Goal: Obtain resource: Obtain resource

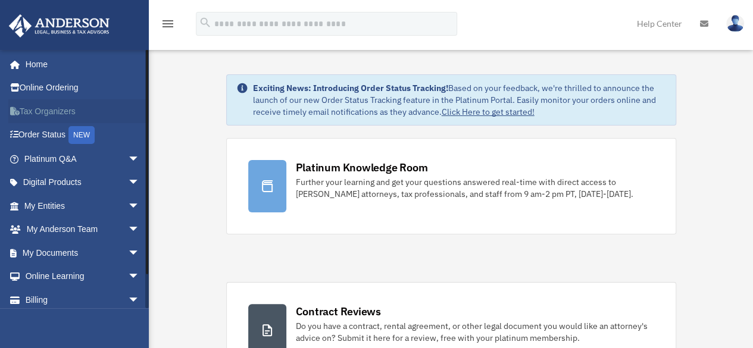
click at [45, 104] on link "Tax Organizers" at bounding box center [82, 111] width 149 height 24
click at [128, 225] on span "arrow_drop_down" at bounding box center [140, 230] width 24 height 24
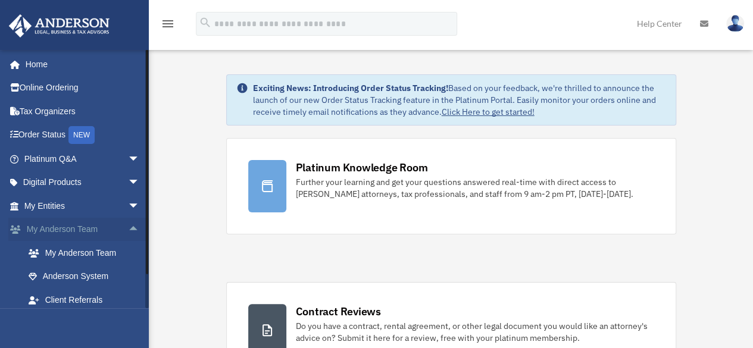
click at [128, 226] on span "arrow_drop_up" at bounding box center [140, 230] width 24 height 24
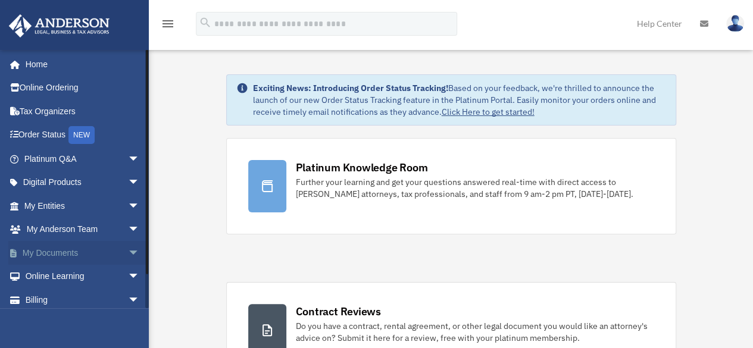
click at [128, 250] on span "arrow_drop_down" at bounding box center [140, 253] width 24 height 24
click at [51, 272] on link "Box" at bounding box center [87, 277] width 141 height 24
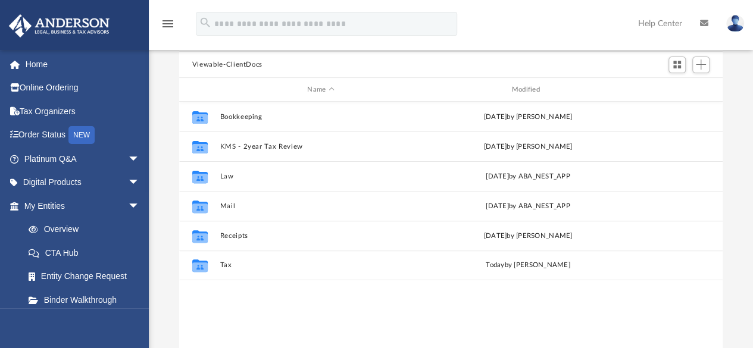
scroll to position [114, 0]
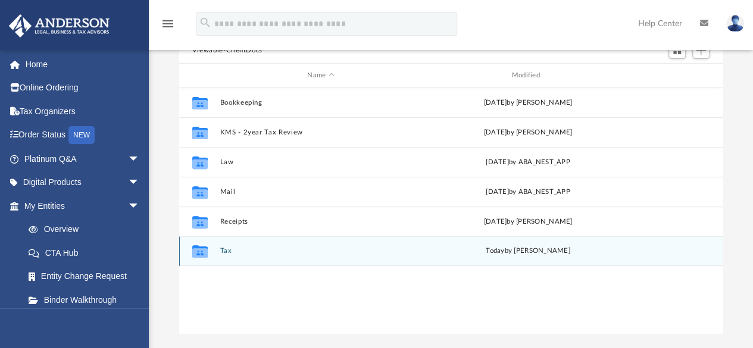
click at [202, 251] on icon "grid" at bounding box center [199, 251] width 15 height 13
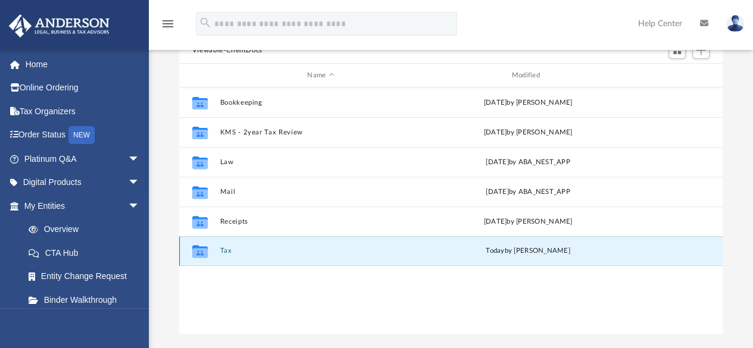
click at [225, 248] on button "Tax" at bounding box center [321, 252] width 202 height 8
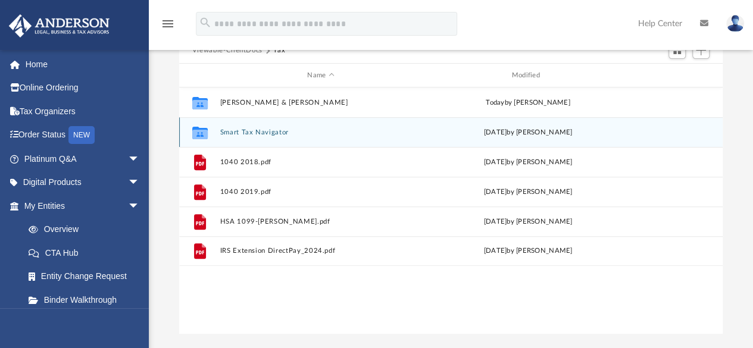
click at [266, 135] on button "Smart Tax Navigator" at bounding box center [321, 133] width 202 height 8
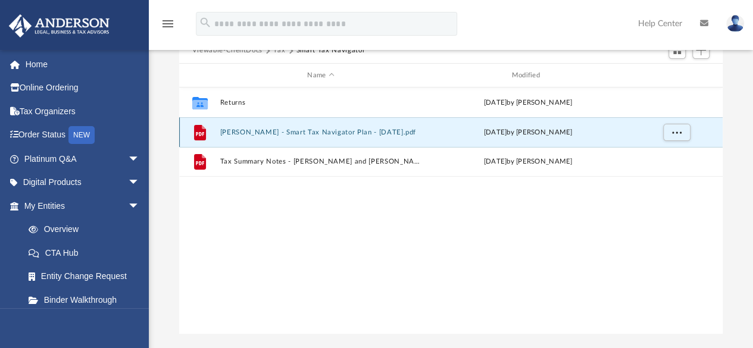
click at [293, 129] on button "[PERSON_NAME] - Smart Tax Navigator Plan - [DATE].pdf" at bounding box center [321, 133] width 202 height 8
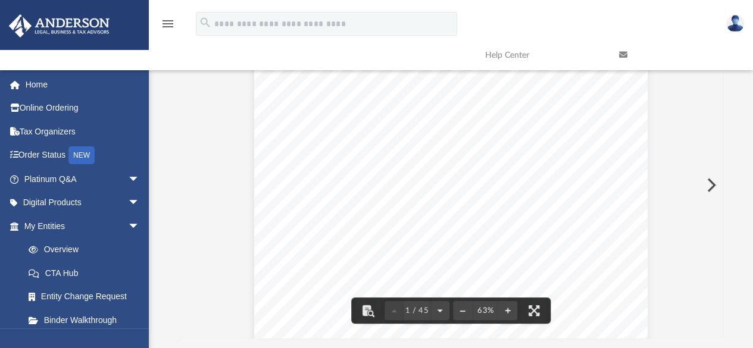
click at [712, 183] on button "Preview" at bounding box center [710, 185] width 26 height 33
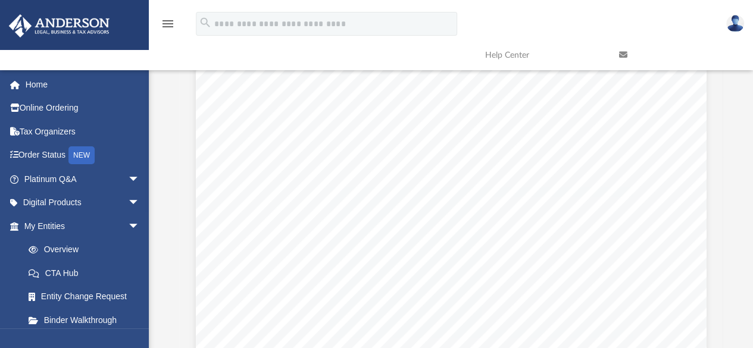
scroll to position [0, 0]
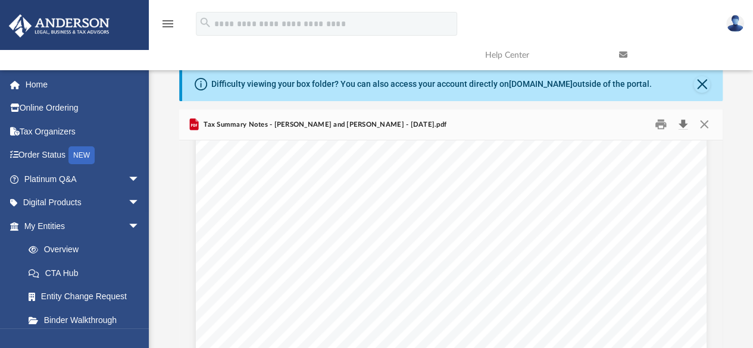
click at [682, 124] on button "Download" at bounding box center [682, 125] width 21 height 18
click at [703, 120] on button "Close" at bounding box center [704, 125] width 21 height 18
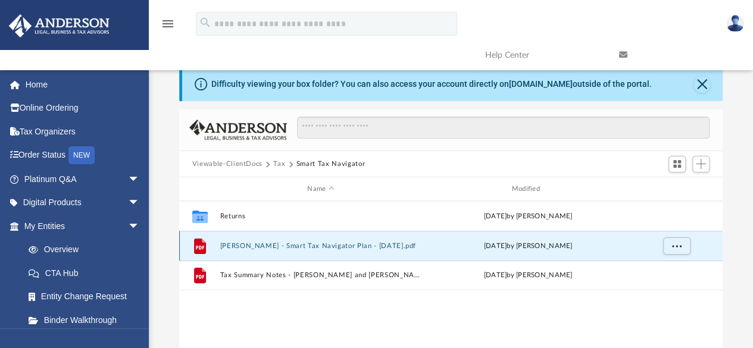
click at [357, 244] on button "[PERSON_NAME] - Smart Tax Navigator Plan - [DATE].pdf" at bounding box center [321, 246] width 202 height 8
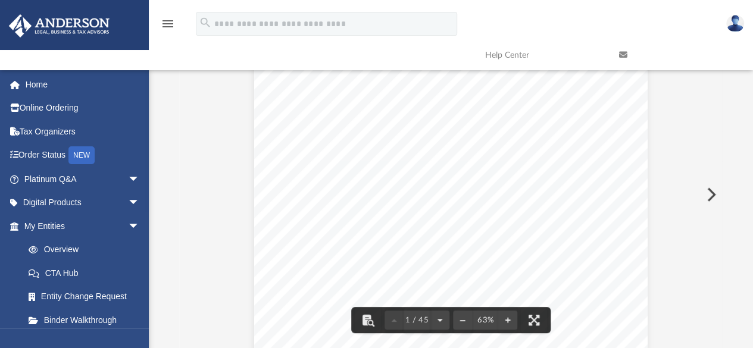
click at [713, 191] on button "Preview" at bounding box center [710, 194] width 26 height 33
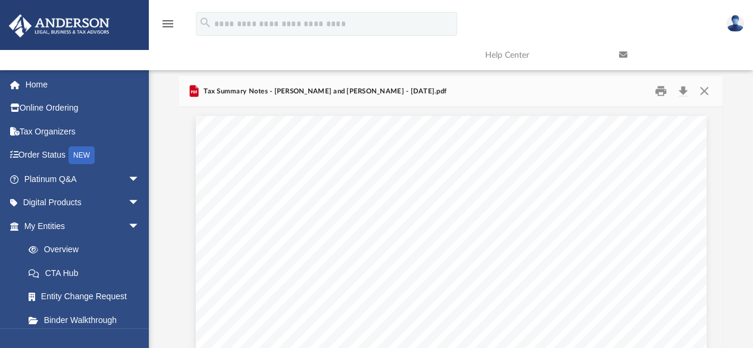
scroll to position [0, 0]
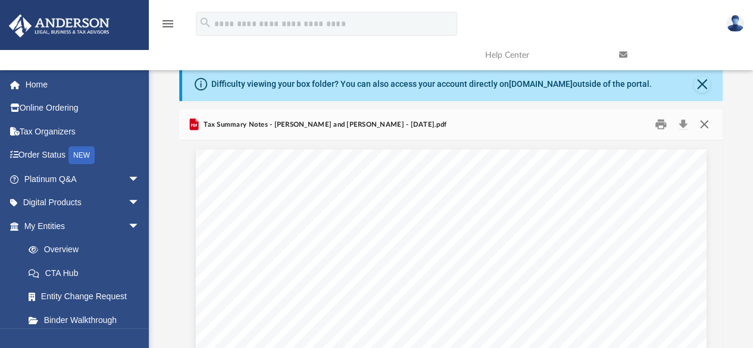
click at [704, 122] on button "Close" at bounding box center [704, 125] width 21 height 18
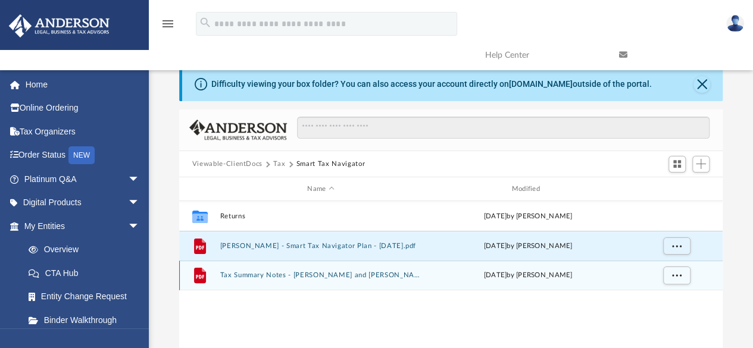
click at [382, 277] on button "Tax Summary Notes - [PERSON_NAME] and [PERSON_NAME] - [DATE].pdf" at bounding box center [321, 276] width 202 height 8
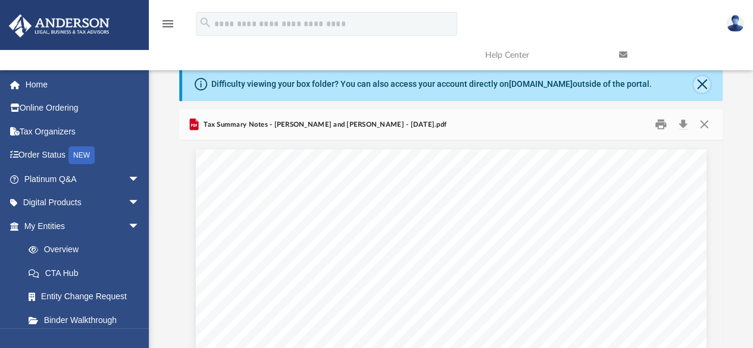
click at [702, 85] on button "Close" at bounding box center [702, 84] width 17 height 17
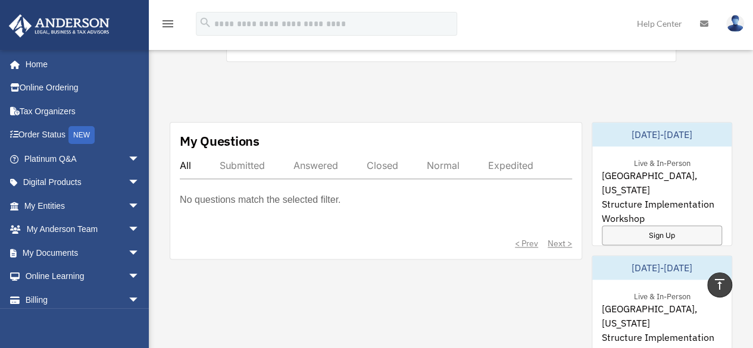
scroll to position [630, 0]
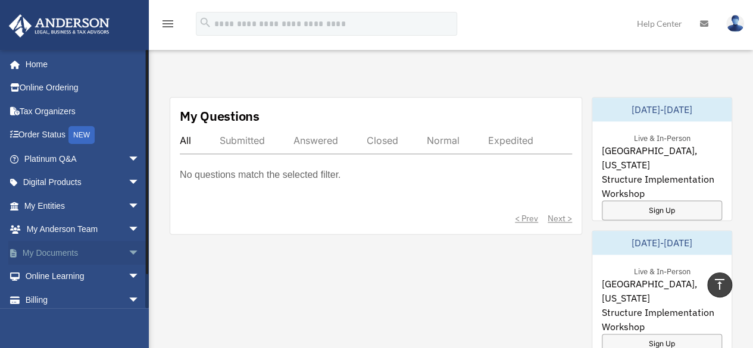
click at [128, 250] on span "arrow_drop_down" at bounding box center [140, 253] width 24 height 24
click at [53, 275] on link "Box" at bounding box center [87, 277] width 141 height 24
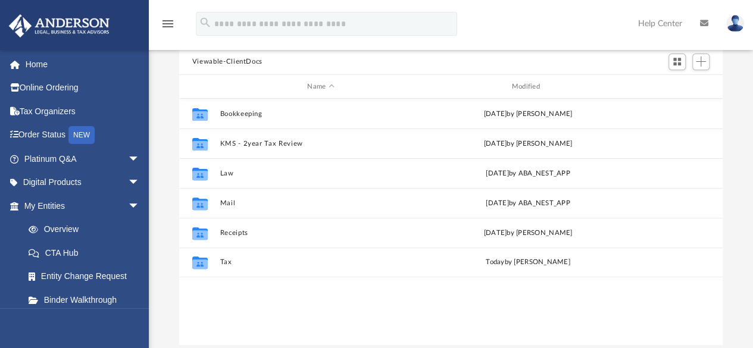
scroll to position [104, 0]
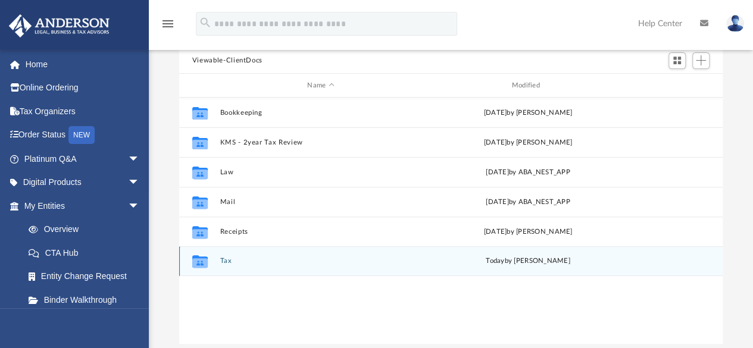
click at [226, 259] on button "Tax" at bounding box center [321, 262] width 202 height 8
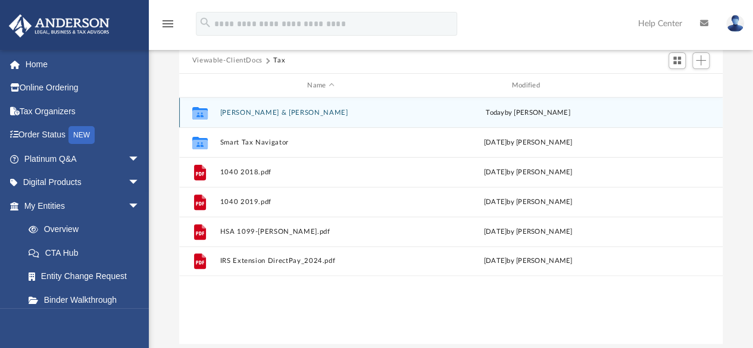
click at [270, 111] on button "Jerome, Willard & Raquel" at bounding box center [321, 113] width 202 height 8
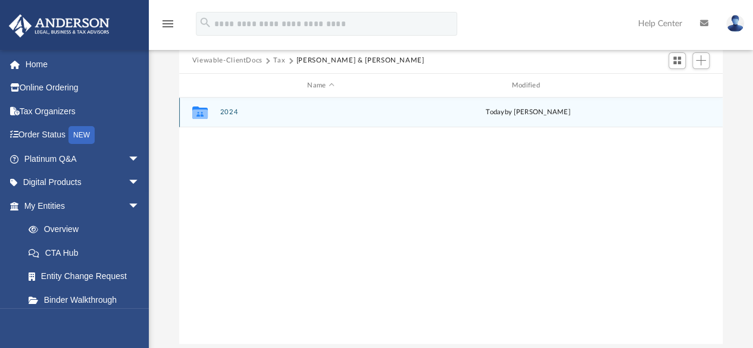
click at [225, 111] on button "2024" at bounding box center [321, 113] width 202 height 8
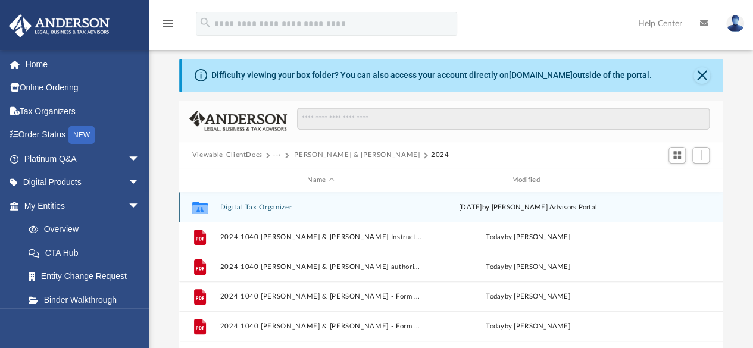
scroll to position [0, 0]
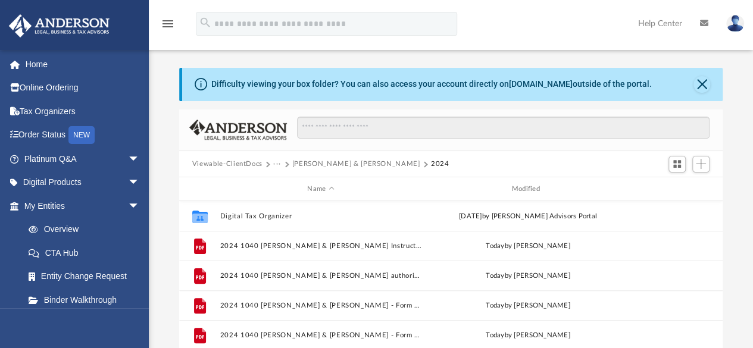
click at [739, 27] on img at bounding box center [736, 23] width 18 height 17
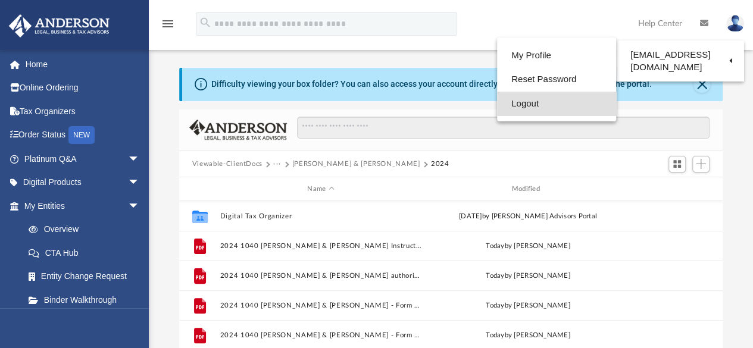
click at [510, 101] on link "Logout" at bounding box center [556, 104] width 119 height 24
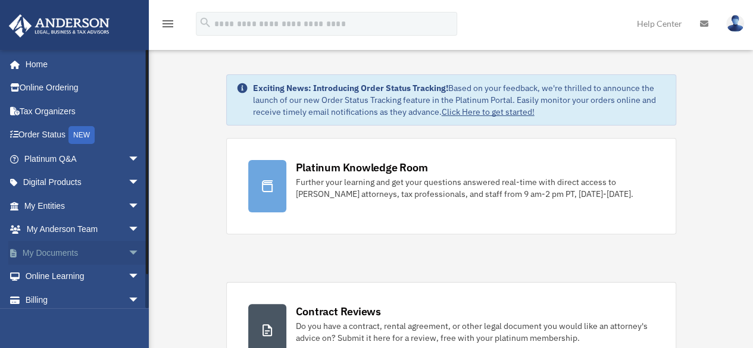
click at [128, 250] on span "arrow_drop_down" at bounding box center [140, 253] width 24 height 24
click at [48, 272] on link "Box" at bounding box center [87, 277] width 141 height 24
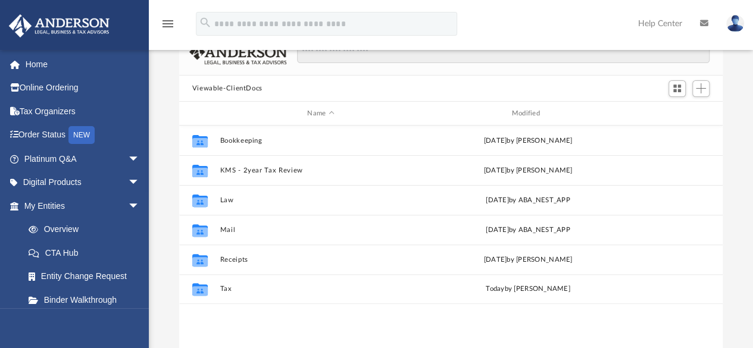
scroll to position [79, 0]
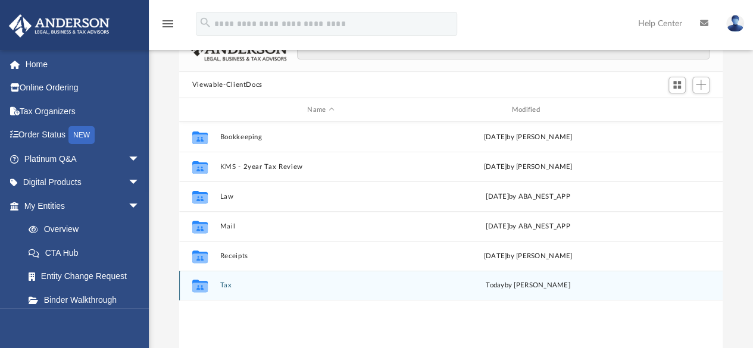
click at [223, 283] on button "Tax" at bounding box center [321, 286] width 202 height 8
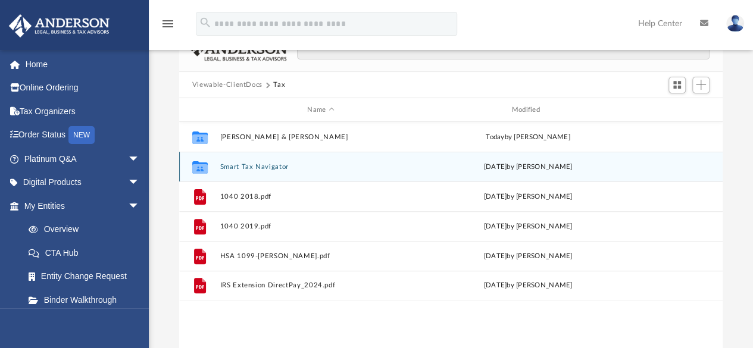
click at [247, 166] on button "Smart Tax Navigator" at bounding box center [321, 167] width 202 height 8
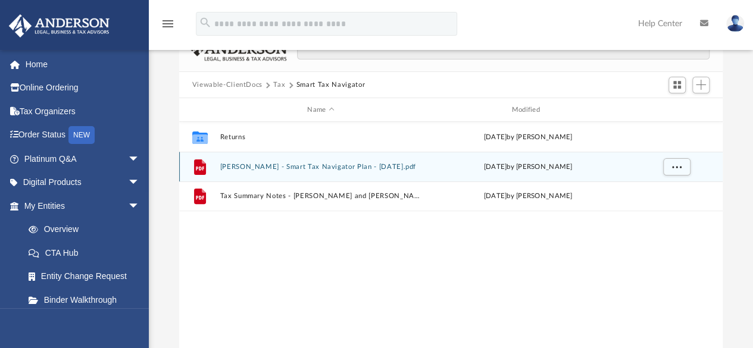
click at [348, 163] on button "[PERSON_NAME] - Smart Tax Navigator Plan - [DATE].pdf" at bounding box center [321, 167] width 202 height 8
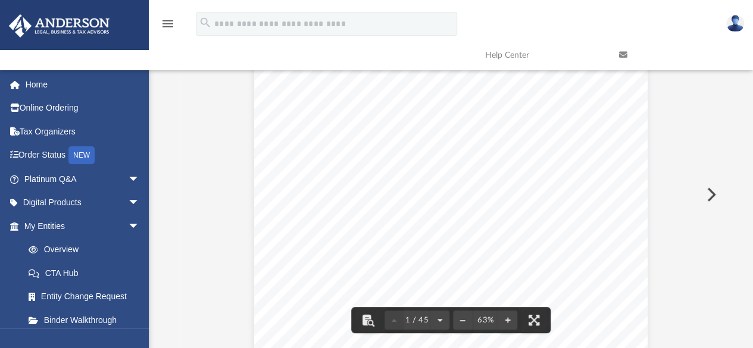
click at [416, 319] on span "1 / 45" at bounding box center [417, 321] width 27 height 8
click at [471, 250] on div "[PERSON_NAME] Tax Planning Report | Tax Year [DATE] Presented by [PERSON_NAME]" at bounding box center [451, 202] width 394 height 304
click at [449, 227] on div "[PERSON_NAME] Tax Planning Report | Tax Year [DATE] Presented by [PERSON_NAME]" at bounding box center [451, 202] width 394 height 304
click at [445, 216] on span "Tax Planning Report | Tax Year [DATE]" at bounding box center [420, 214] width 256 height 14
click at [531, 314] on button "File preview" at bounding box center [534, 320] width 26 height 26
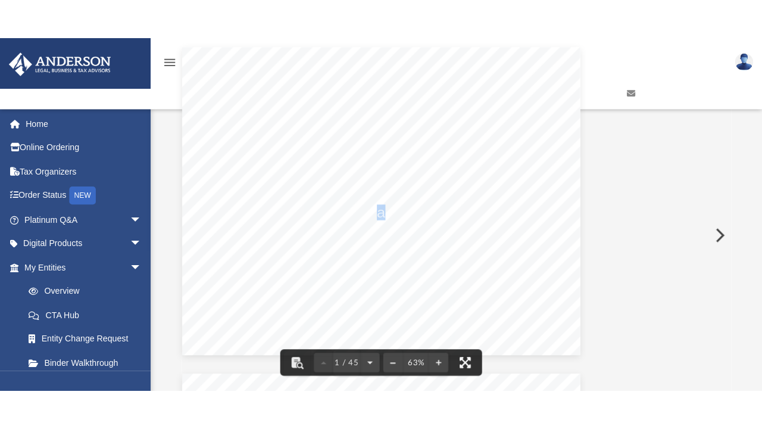
scroll to position [261, 543]
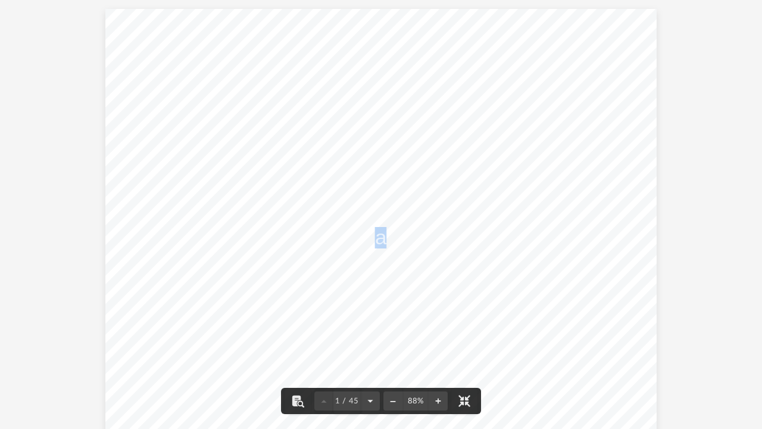
click at [651, 238] on div "[PERSON_NAME] Tax Planning Report | Tax Year [DATE] Presented by [PERSON_NAME]" at bounding box center [380, 222] width 551 height 426
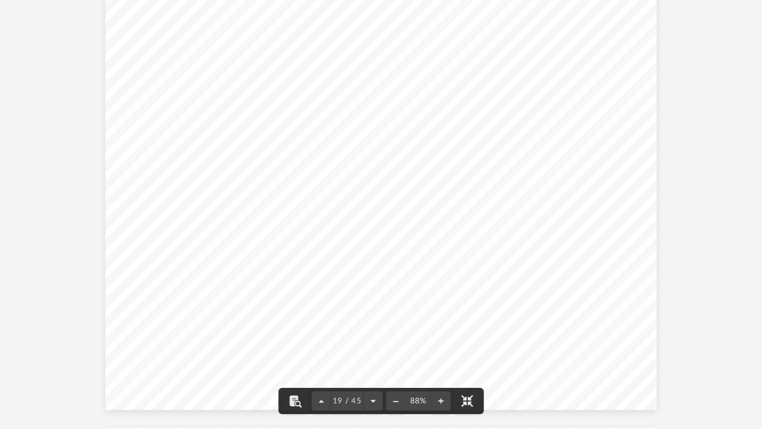
scroll to position [8005, 0]
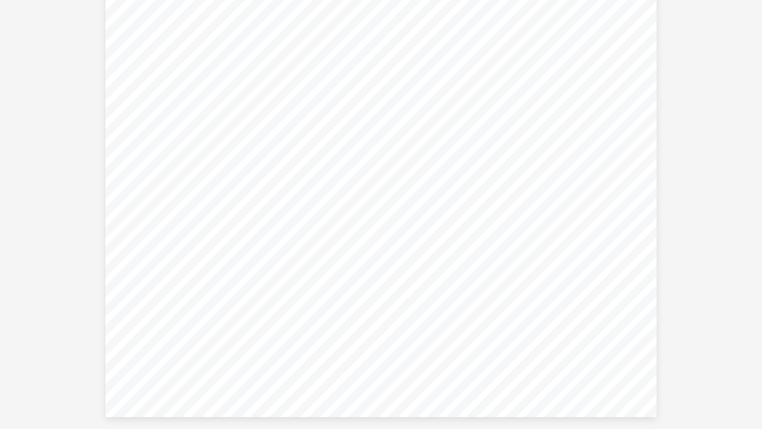
click at [194, 334] on div "Long Term Rental - MD Tax Planning Recommendations You can see our recommended …" at bounding box center [380, 204] width 551 height 426
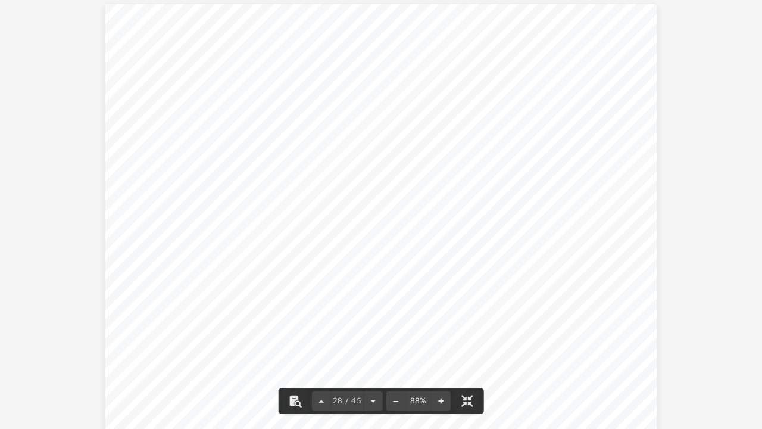
scroll to position [11983, 0]
click at [447, 348] on button "File preview" at bounding box center [440, 401] width 19 height 26
click at [445, 348] on button "File preview" at bounding box center [440, 401] width 19 height 26
click at [449, 348] on button "File preview" at bounding box center [440, 401] width 19 height 26
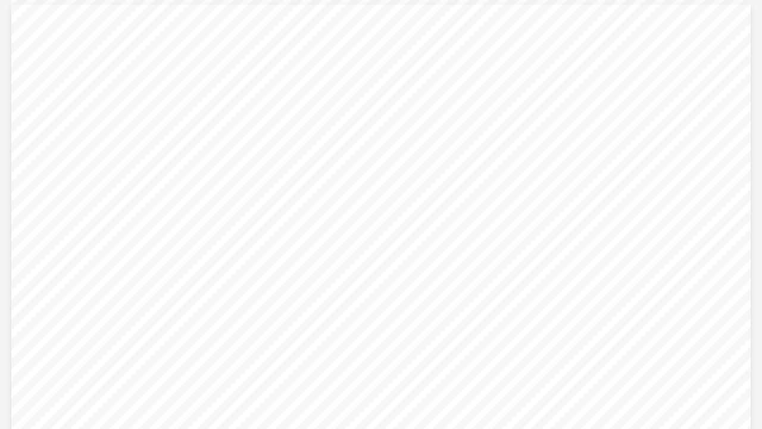
click at [442, 239] on div "Strategy 2026 Cost Segregation Step 1: Calculate change in depreciation for eac…" at bounding box center [381, 291] width 740 height 572
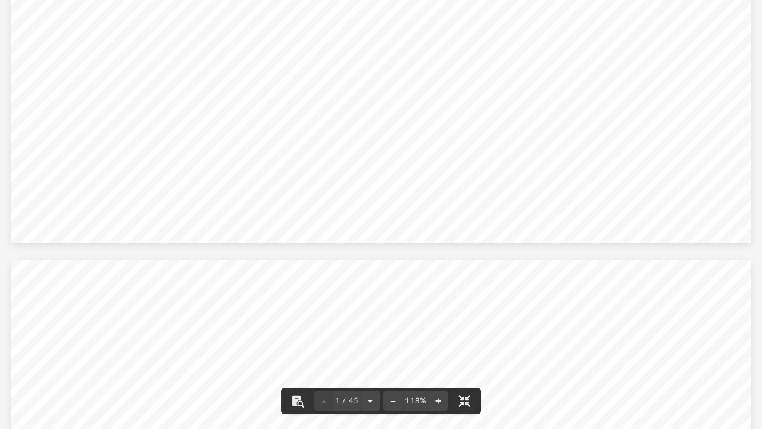
scroll to position [0, 0]
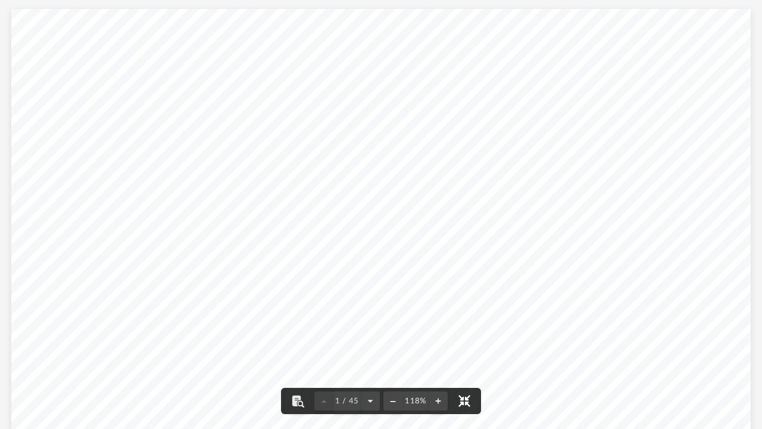
click at [466, 348] on button "File preview" at bounding box center [464, 401] width 26 height 26
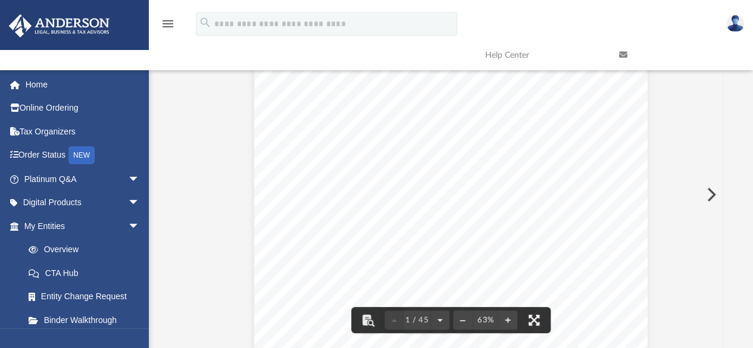
scroll to position [261, 535]
